Goal: Ask a question

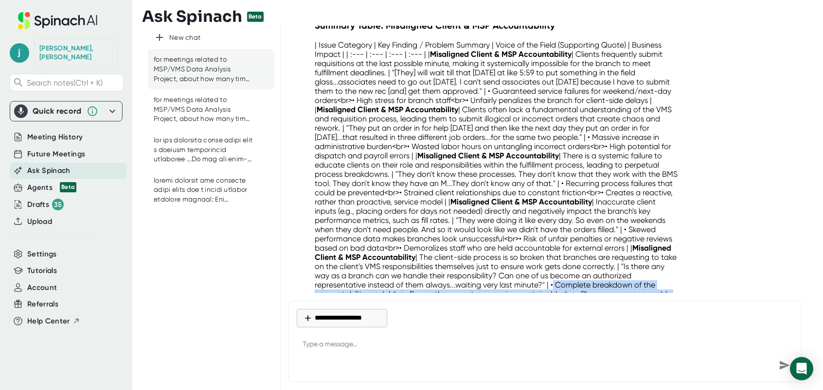
scroll to position [9662, 0]
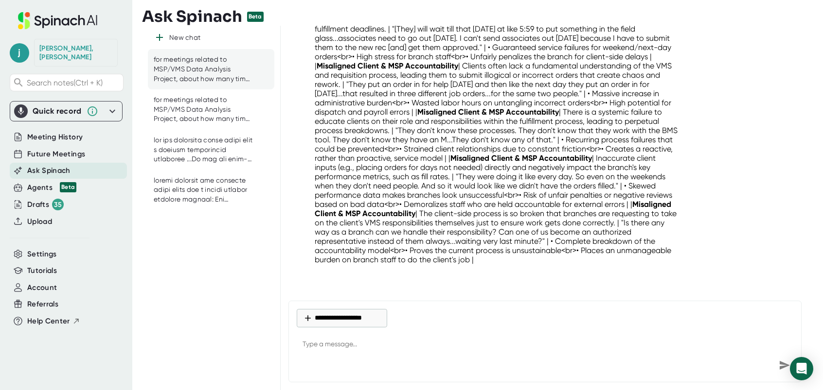
drag, startPoint x: 338, startPoint y: 341, endPoint x: 342, endPoint y: 346, distance: 6.5
click at [342, 346] on textarea at bounding box center [545, 345] width 496 height 23
click at [346, 350] on textarea at bounding box center [545, 345] width 496 height 23
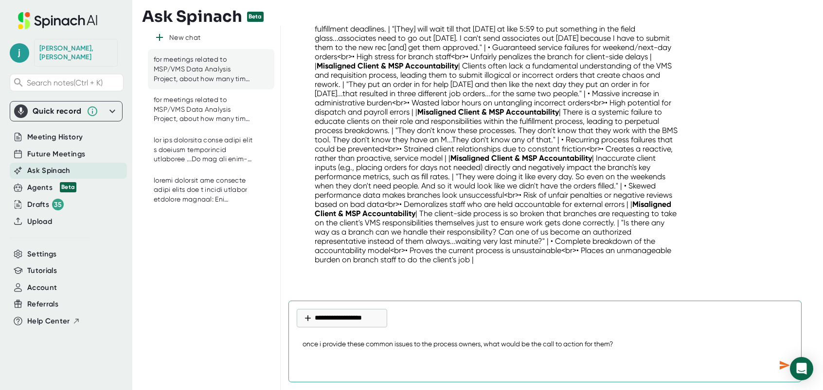
drag, startPoint x: 514, startPoint y: 336, endPoint x: 516, endPoint y: 344, distance: 7.4
click at [516, 344] on textarea "once i provide these common issues to the process owners, what would be the cal…" at bounding box center [545, 345] width 496 height 23
click at [647, 347] on textarea "once i provide these common issues to the process owners, what should be the ca…" at bounding box center [545, 345] width 496 height 23
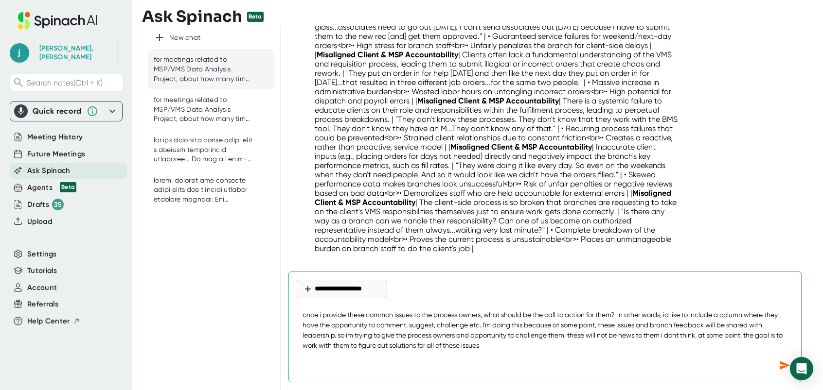
type textarea "once i provide these common issues to the process owners, what should be the ca…"
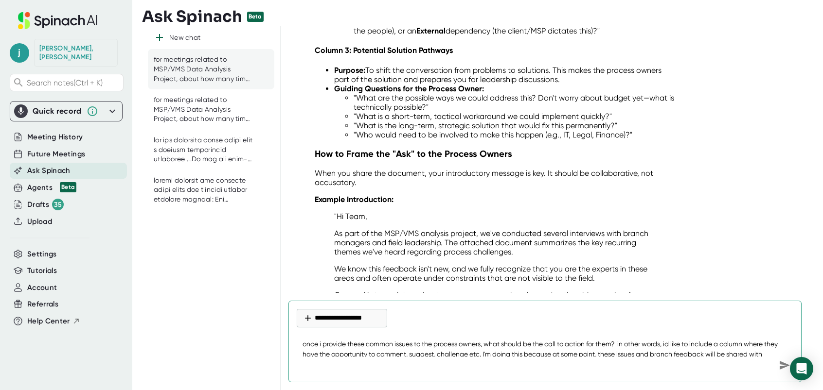
scroll to position [10682, 0]
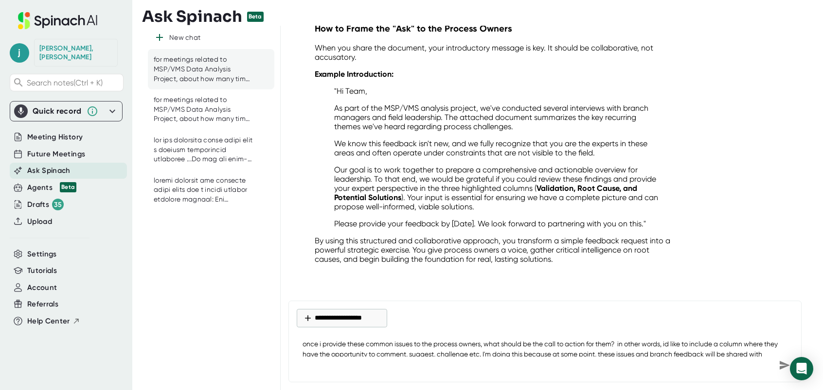
click at [336, 116] on p "As part of the MSP/VMS analysis project, we've conducted several interviews wit…" at bounding box center [496, 118] width 324 height 28
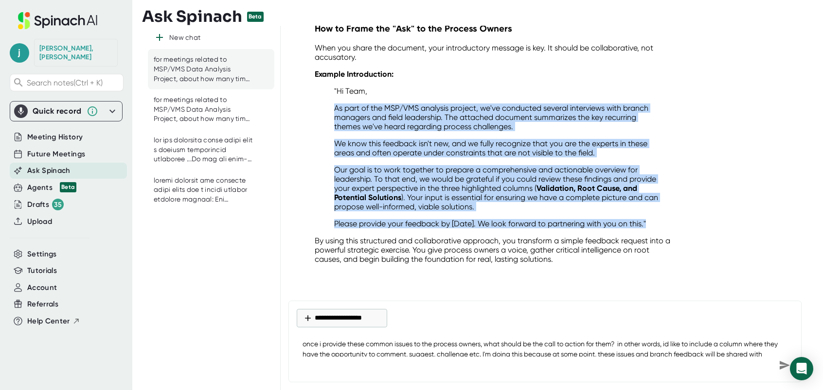
drag, startPoint x: 332, startPoint y: 108, endPoint x: 675, endPoint y: 218, distance: 359.9
drag, startPoint x: 675, startPoint y: 218, endPoint x: 473, endPoint y: 164, distance: 209.2
copy blockquote "As part of the MSP/VMS analysis project, we've conducted several interviews wit…"
click at [582, 157] on p "We know this feedback isn't new, and we fully recognize that you are the expert…" at bounding box center [496, 148] width 324 height 18
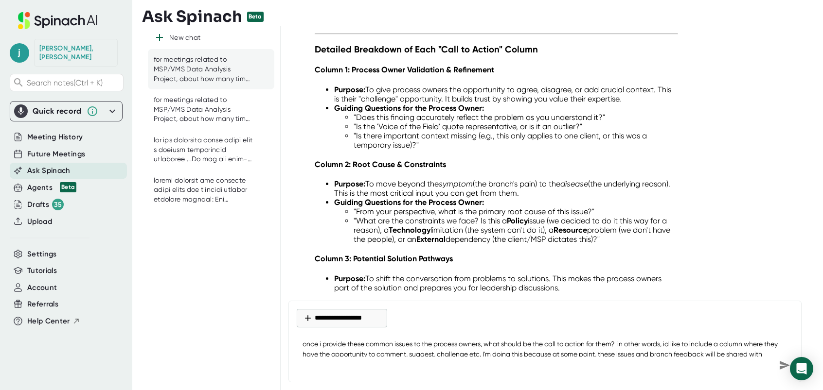
scroll to position [10293, 0]
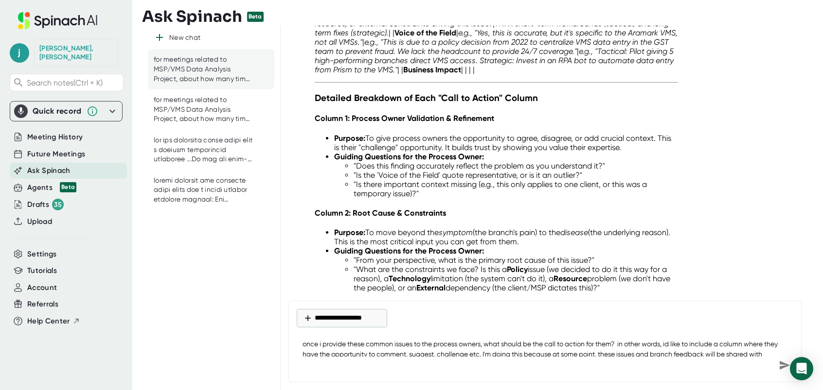
click at [408, 123] on strong "Column 1: Process Owner Validation & Refinement" at bounding box center [404, 118] width 179 height 9
drag, startPoint x: 406, startPoint y: 127, endPoint x: 520, endPoint y: 129, distance: 114.3
click at [520, 123] on h4 "Column 1: Process Owner Validation & Refinement" at bounding box center [496, 118] width 363 height 9
drag, startPoint x: 520, startPoint y: 129, endPoint x: 465, endPoint y: 128, distance: 54.9
copy strong "Validation & Refinement"
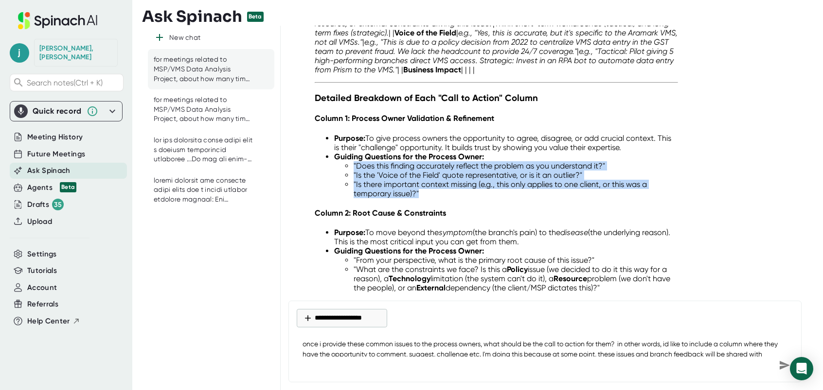
drag, startPoint x: 352, startPoint y: 175, endPoint x: 464, endPoint y: 200, distance: 114.3
click at [464, 198] on ul ""Does this finding accurately reflect the problem as you understand it?" "Is th…" at bounding box center [506, 179] width 344 height 37
drag, startPoint x: 464, startPoint y: 200, endPoint x: 432, endPoint y: 186, distance: 35.2
copy ul ""Does this finding accurately reflect the problem as you understand it?" "Is th…"
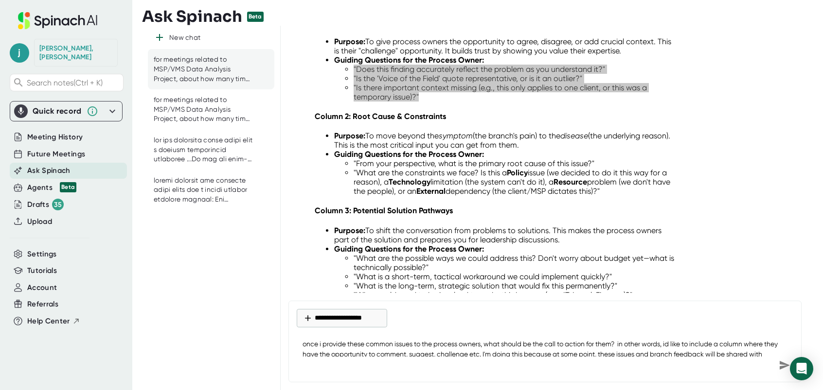
scroll to position [10390, 0]
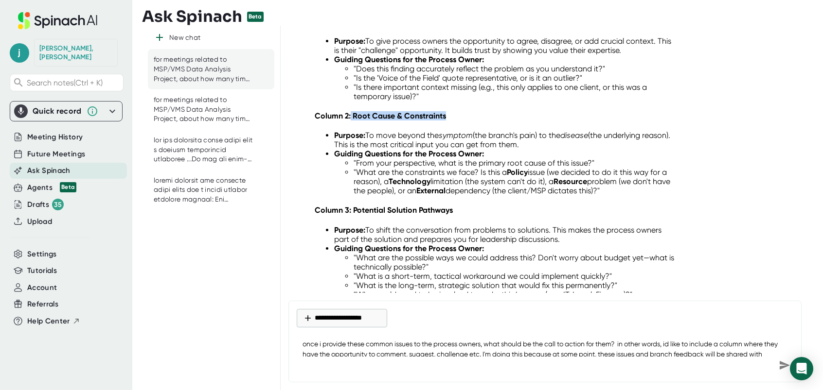
drag, startPoint x: 361, startPoint y: 123, endPoint x: 458, endPoint y: 123, distance: 97.7
click at [458, 121] on h4 "Column 2: Root Cause & Constraints" at bounding box center [496, 115] width 363 height 9
drag, startPoint x: 458, startPoint y: 123, endPoint x: 433, endPoint y: 122, distance: 25.8
copy strong "Root Cause & Constraints"
drag, startPoint x: 356, startPoint y: 171, endPoint x: 634, endPoint y: 201, distance: 279.7
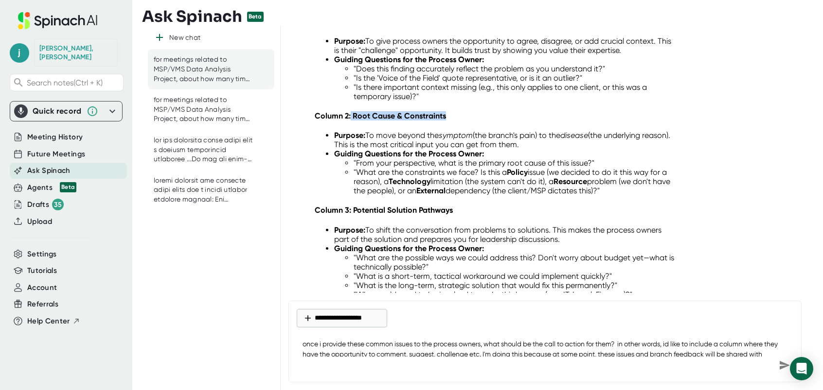
click at [634, 195] on ul ""From your perspective, what is the primary root cause of this issue?" "What ar…" at bounding box center [506, 176] width 344 height 37
copy ul ""From your perspective, what is the primary root cause of this issue?" "What ar…"
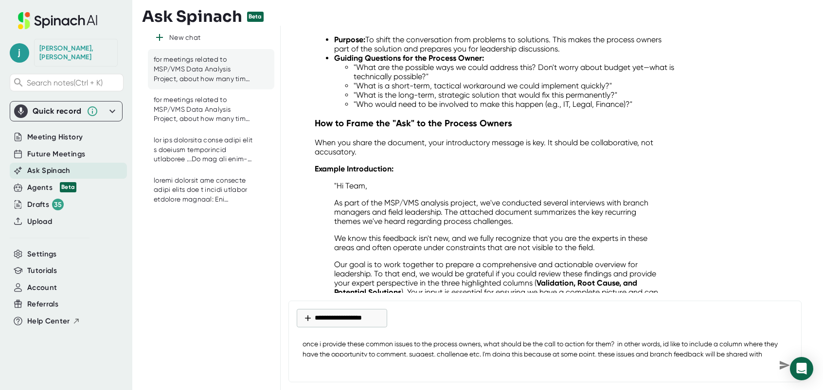
scroll to position [10536, 0]
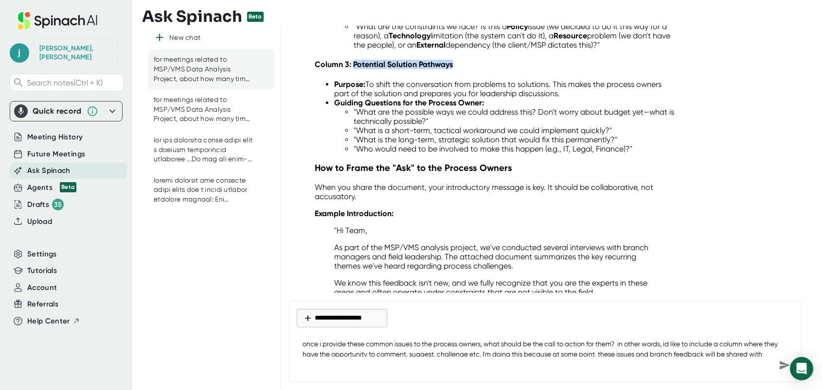
drag, startPoint x: 354, startPoint y: 71, endPoint x: 459, endPoint y: 71, distance: 105.5
click at [459, 69] on h4 "Column 3: Potential Solution Pathways" at bounding box center [496, 64] width 363 height 9
drag, startPoint x: 459, startPoint y: 71, endPoint x: 438, endPoint y: 74, distance: 21.6
copy strong "Potential Solution Pathways"
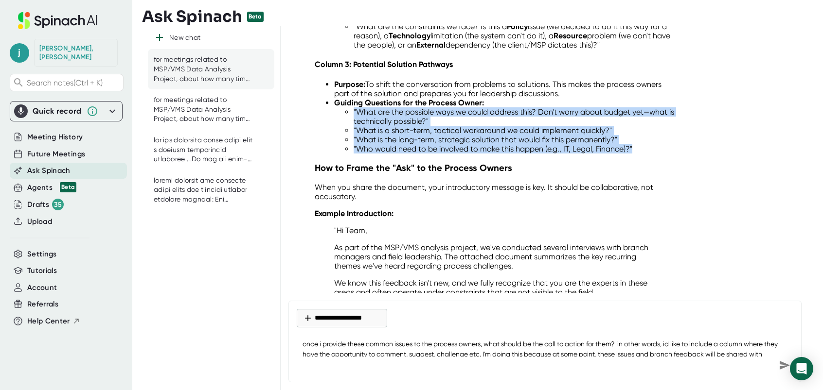
drag, startPoint x: 353, startPoint y: 122, endPoint x: 647, endPoint y: 161, distance: 296.3
click at [647, 154] on ul ""What are the possible ways we could address this? Don't worry about budget yet…" at bounding box center [506, 130] width 344 height 46
copy ul ""What are the possible ways we could address this? Don't worry about budget yet…"
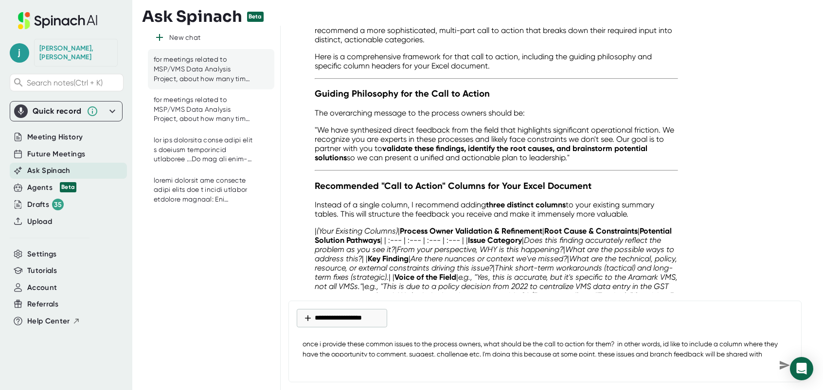
scroll to position [10050, 0]
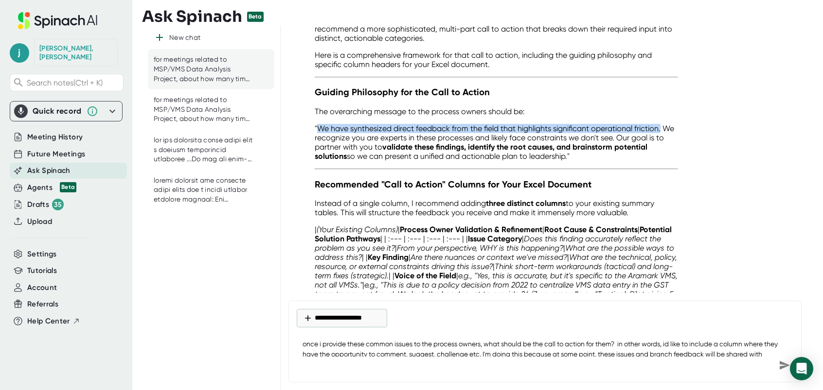
drag, startPoint x: 319, startPoint y: 137, endPoint x: 678, endPoint y: 136, distance: 358.3
copy p "We have synthesized direct feedback from the field that highlights significant …"
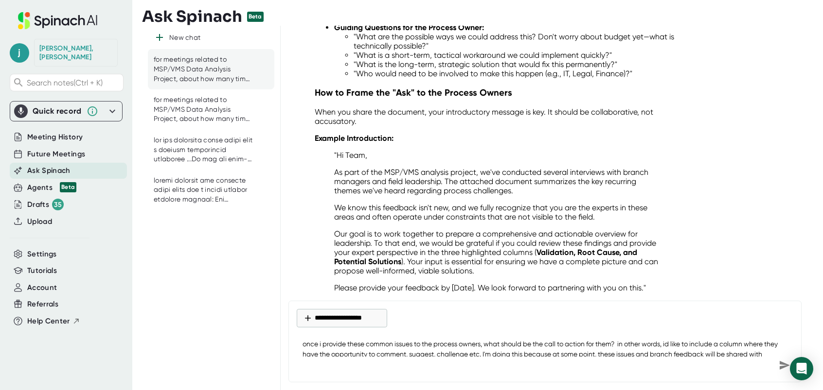
scroll to position [10682, 0]
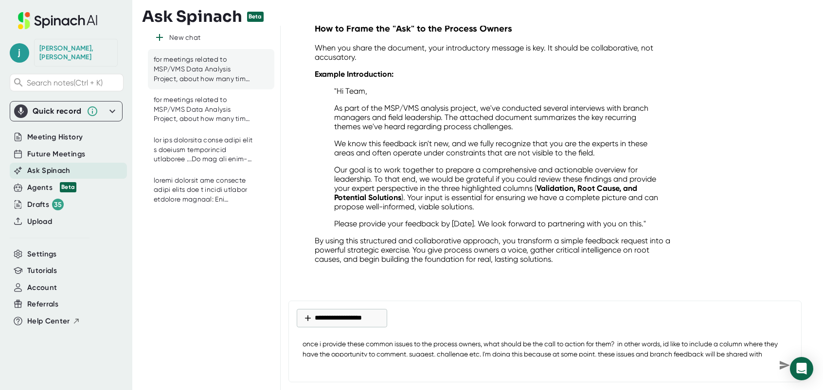
click at [337, 344] on textarea "once i provide these common issues to the process owners, what should be the ca…" at bounding box center [545, 345] width 496 height 23
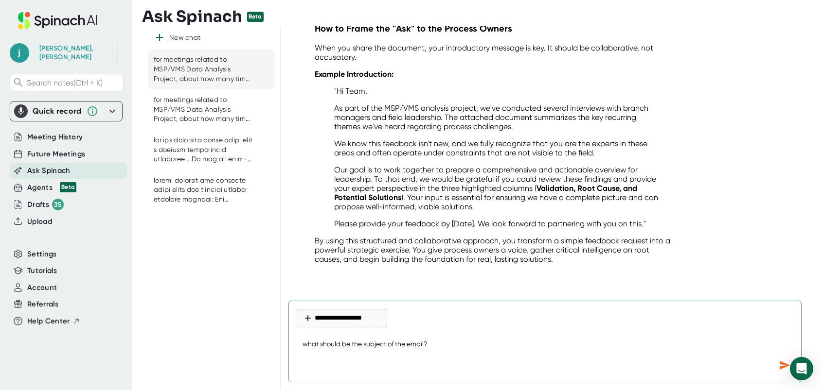
type textarea "what should be the subject of the email?"
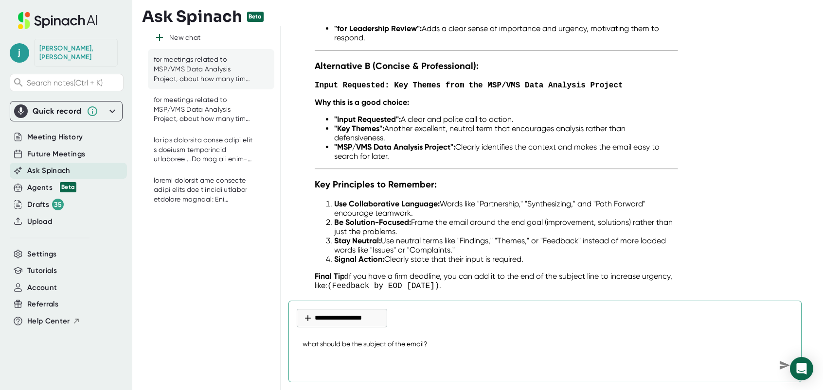
scroll to position [11242, 0]
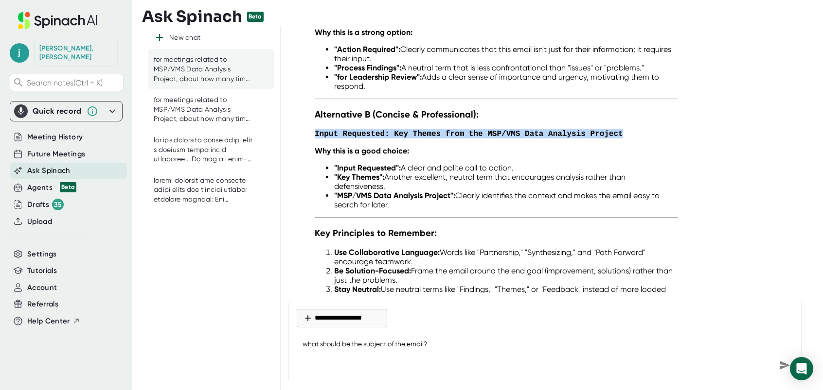
drag, startPoint x: 310, startPoint y: 120, endPoint x: 609, endPoint y: 124, distance: 299.0
click at [609, 124] on div "Excellent question. The subject line is critical for setting the right tone and…" at bounding box center [496, 69] width 379 height 642
copy code "Input Requested: Key Themes from the MSP/VMS Data Analysis Project"
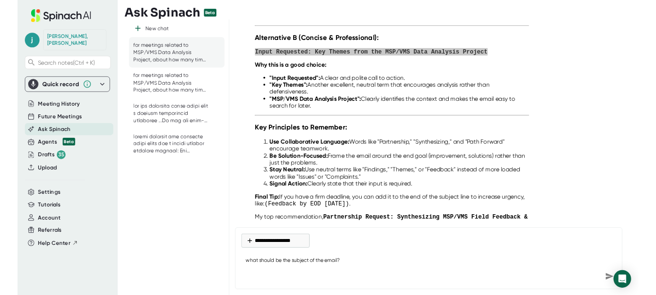
scroll to position [11340, 0]
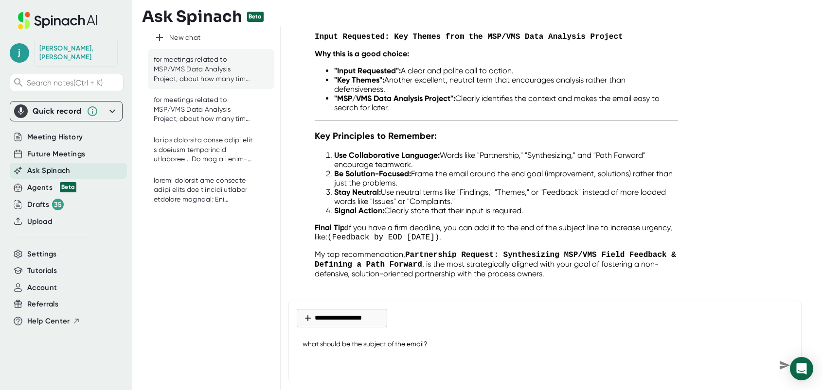
click at [364, 348] on textarea "what should be the subject of the email?" at bounding box center [545, 345] width 496 height 23
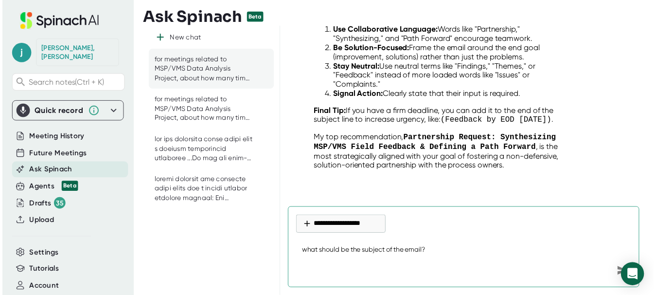
scroll to position [15566, 0]
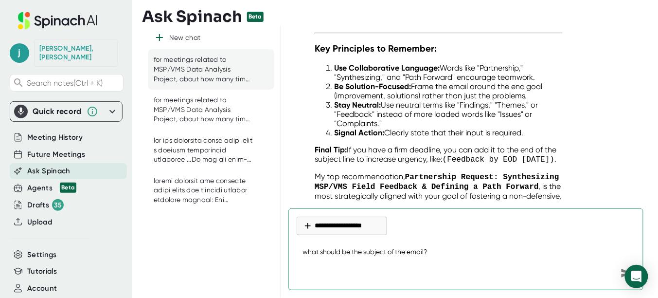
click at [309, 253] on textarea "what should be the subject of the email?" at bounding box center [466, 252] width 338 height 23
click at [454, 249] on textarea "can you recommend a way to quantify" at bounding box center [466, 252] width 338 height 23
click at [500, 244] on textarea "can you recommend a way to quantify the percentage of" at bounding box center [466, 252] width 338 height 23
type textarea "can you recommend a way to quantify the percentage of candidates lost due to co…"
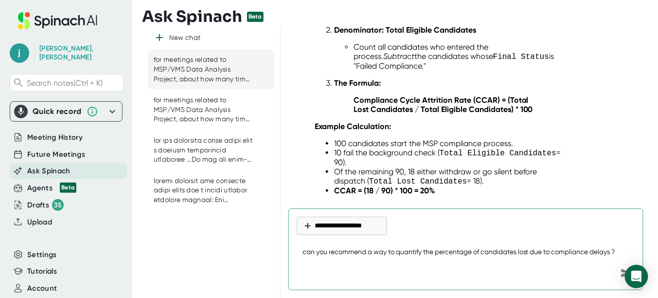
scroll to position [16550, 0]
